Goal: Task Accomplishment & Management: Manage account settings

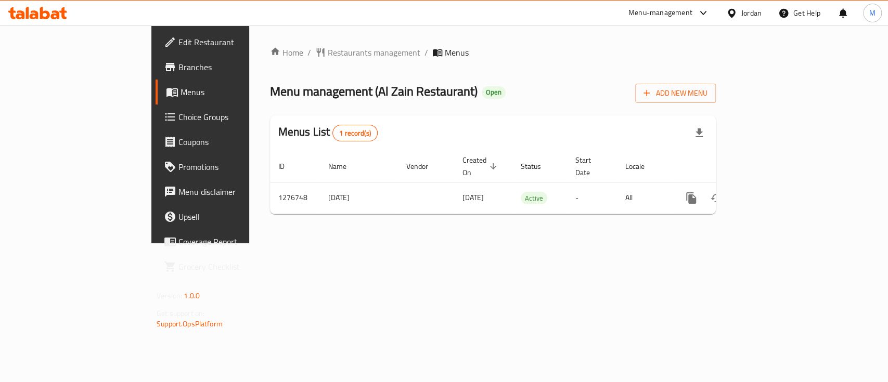
click at [772, 192] on icon "enhanced table" at bounding box center [766, 198] width 12 height 12
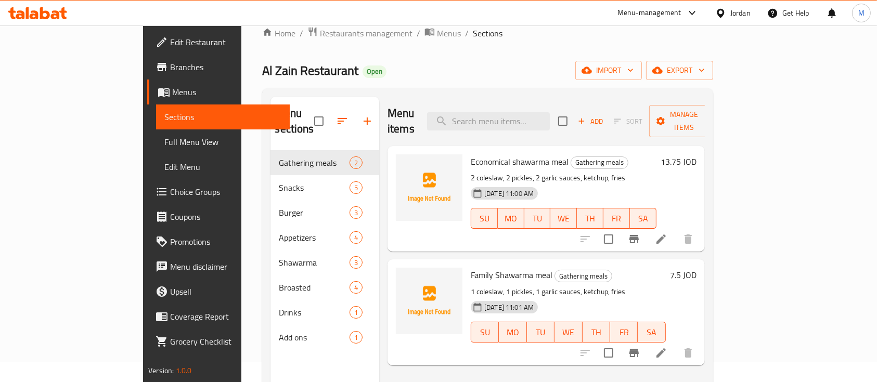
scroll to position [7, 0]
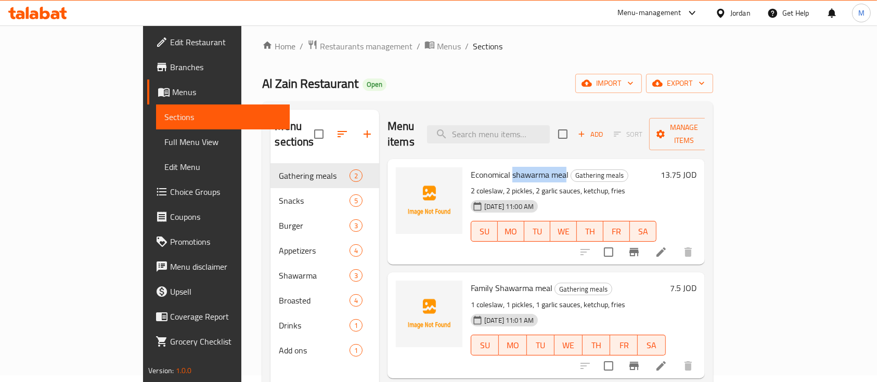
drag, startPoint x: 532, startPoint y: 160, endPoint x: 475, endPoint y: 162, distance: 56.2
click at [475, 167] on span "Economical shawarma meal" at bounding box center [520, 175] width 98 height 16
copy span "shawarma mea"
click at [637, 185] on p "2 coleslaw, 2 pickles, 2 garlic sauces, ketchup, fries" at bounding box center [564, 191] width 186 height 13
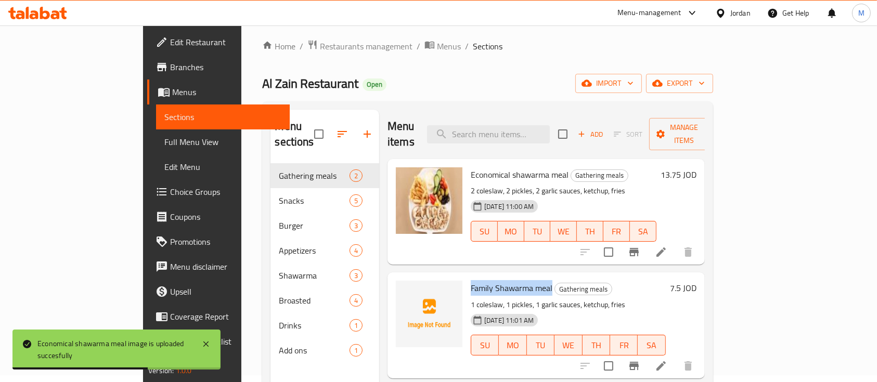
drag, startPoint x: 516, startPoint y: 271, endPoint x: 436, endPoint y: 270, distance: 79.6
click at [471, 280] on span "Family Shawarma meal" at bounding box center [512, 288] width 82 height 16
copy span "Family Shawarma meal"
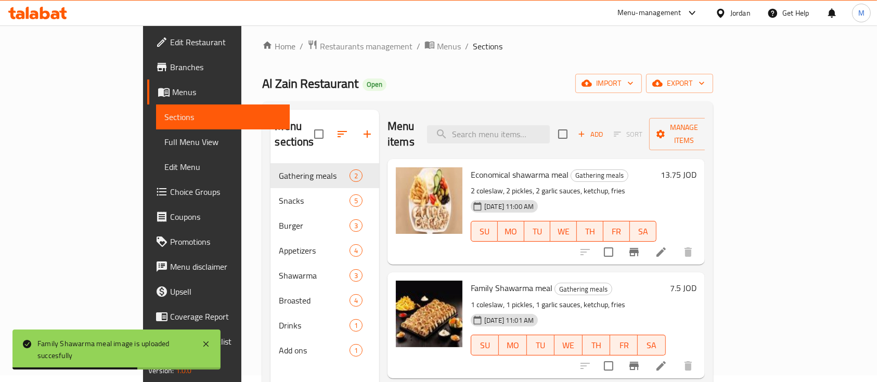
click at [485, 40] on ol "Home / Restaurants management / Menus / Sections" at bounding box center [487, 47] width 450 height 14
click at [320, 52] on span "Restaurants management" at bounding box center [366, 46] width 93 height 12
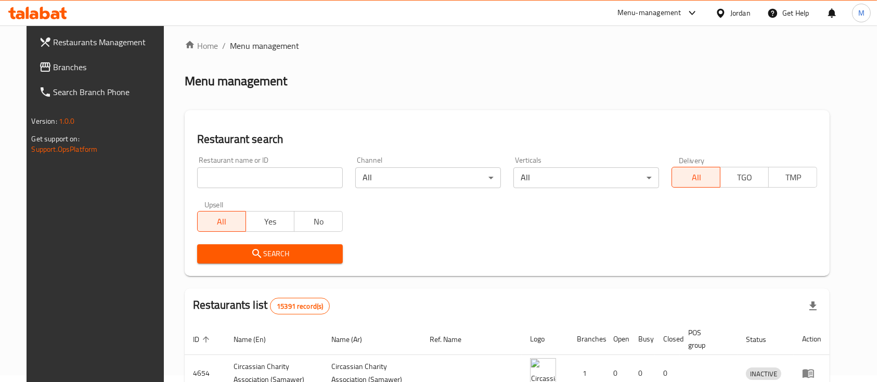
click at [554, 98] on div "Home / Menu management Menu management Restaurant search Restaurant name or ID …" at bounding box center [507, 341] width 645 height 602
click at [551, 93] on div "Home / Menu management Menu management Restaurant search Restaurant name or ID …" at bounding box center [507, 341] width 645 height 602
